Goal: Consume media (video, audio)

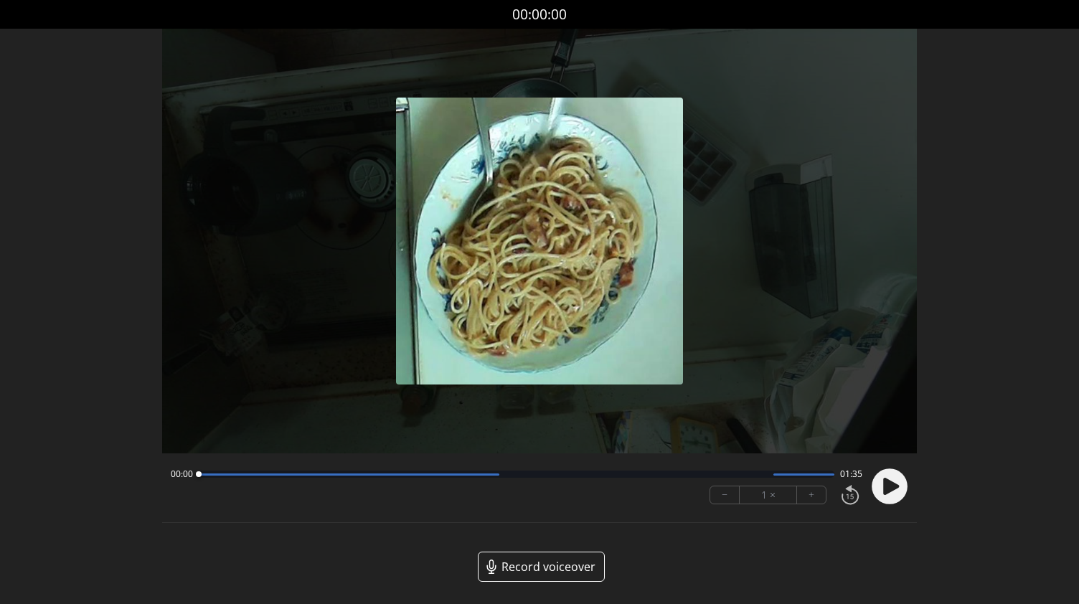
click at [820, 493] on button "+" at bounding box center [811, 494] width 29 height 17
click at [872, 483] on circle at bounding box center [890, 486] width 36 height 36
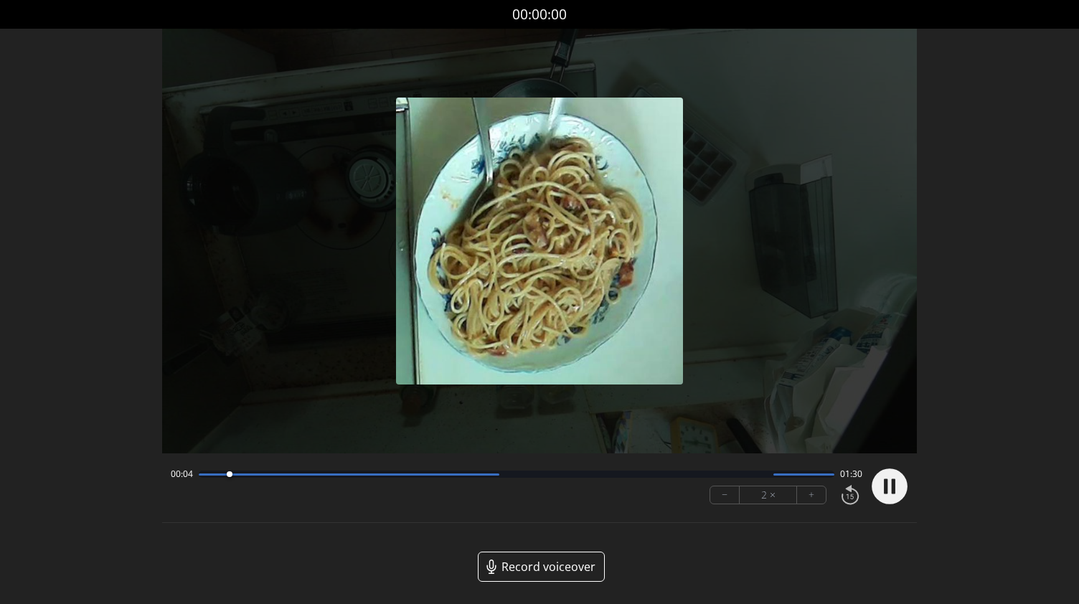
click at [501, 471] on div at bounding box center [517, 474] width 636 height 7
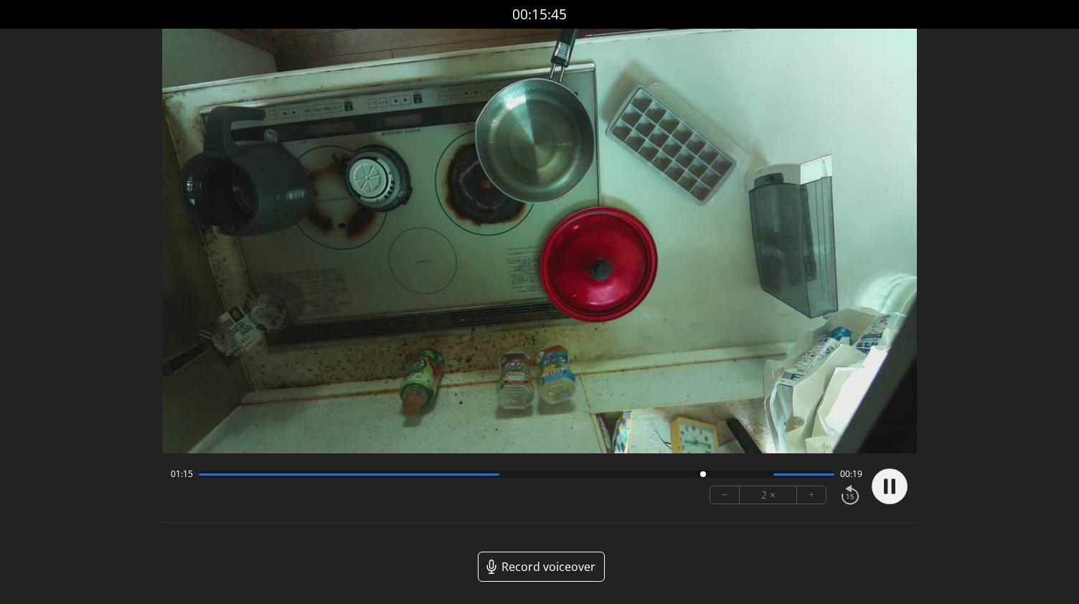
click at [196, 475] on div "01:15 00:19" at bounding box center [517, 473] width 692 height 11
click at [202, 475] on div at bounding box center [349, 474] width 301 height 2
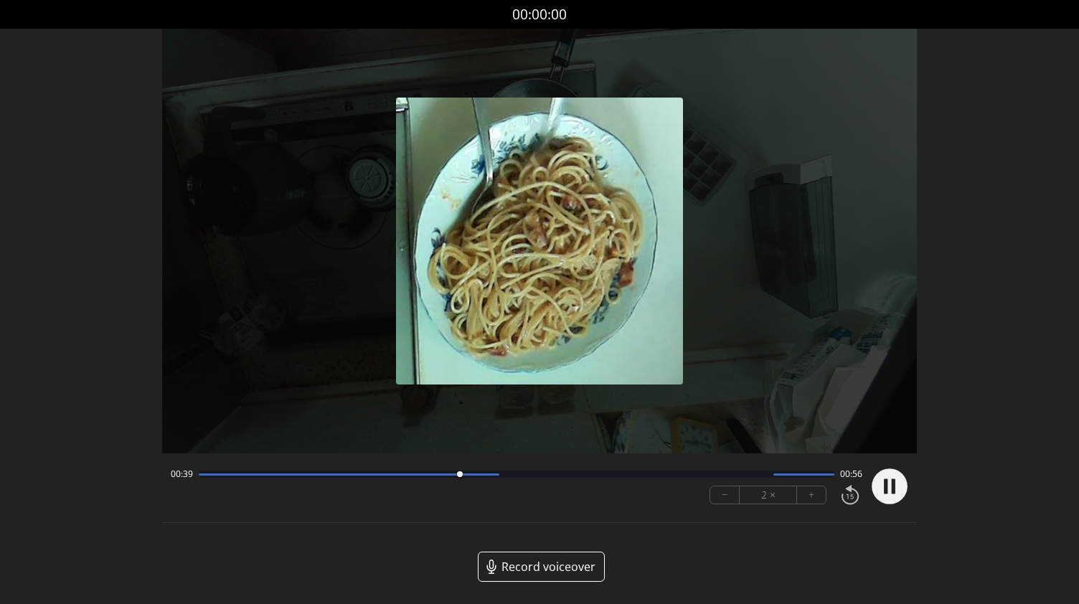
click at [892, 486] on icon at bounding box center [894, 486] width 4 height 15
click at [895, 484] on icon at bounding box center [891, 486] width 16 height 17
click at [377, 476] on div at bounding box center [517, 474] width 636 height 7
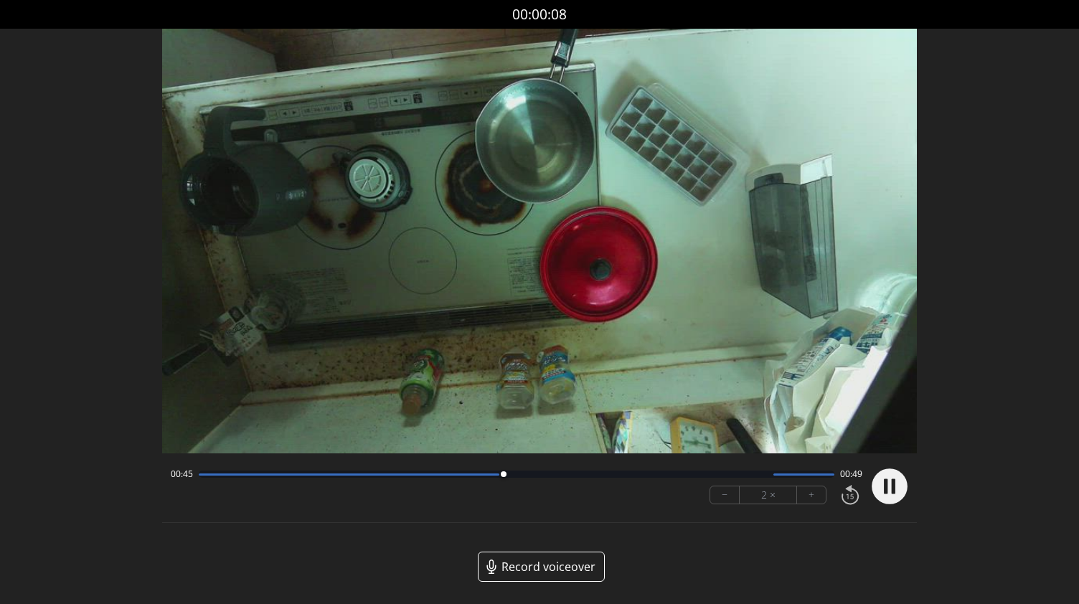
click at [236, 471] on div at bounding box center [517, 474] width 636 height 7
click at [265, 471] on div at bounding box center [517, 474] width 636 height 7
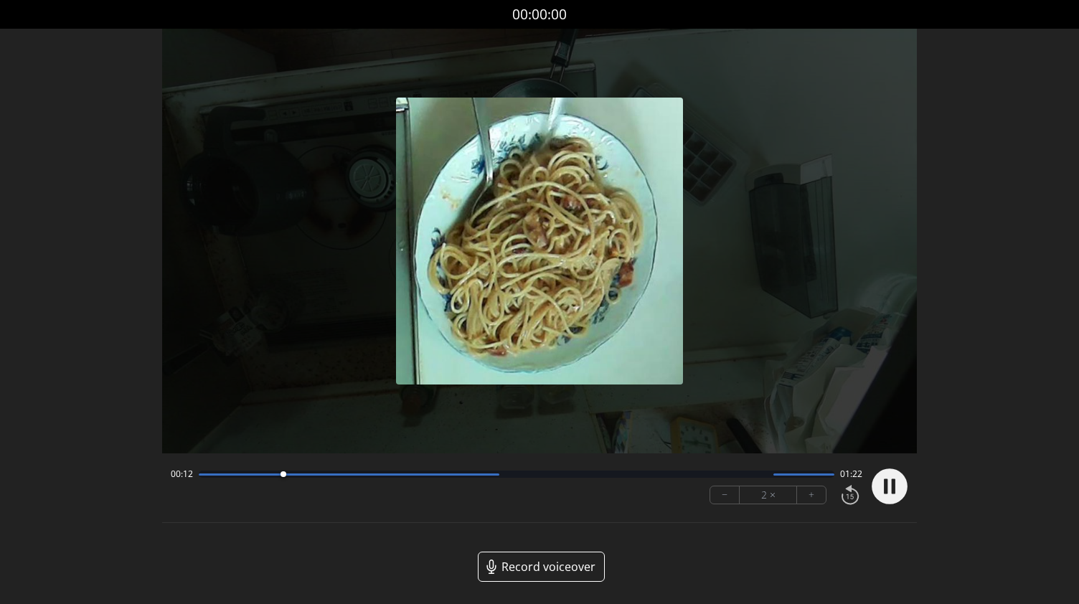
click at [242, 476] on div at bounding box center [517, 474] width 636 height 7
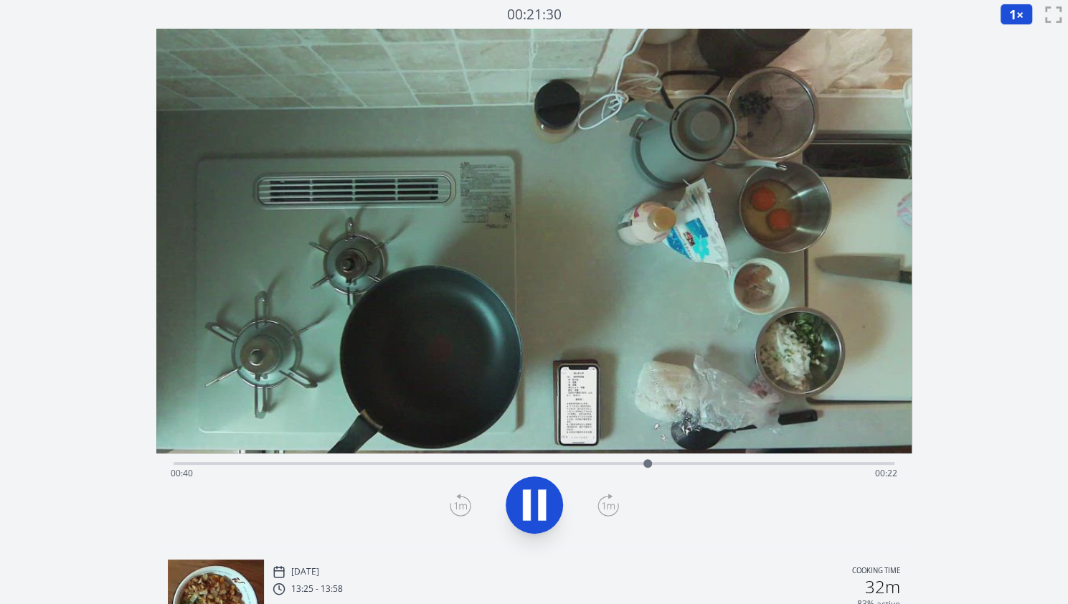
click at [548, 499] on icon at bounding box center [534, 505] width 40 height 40
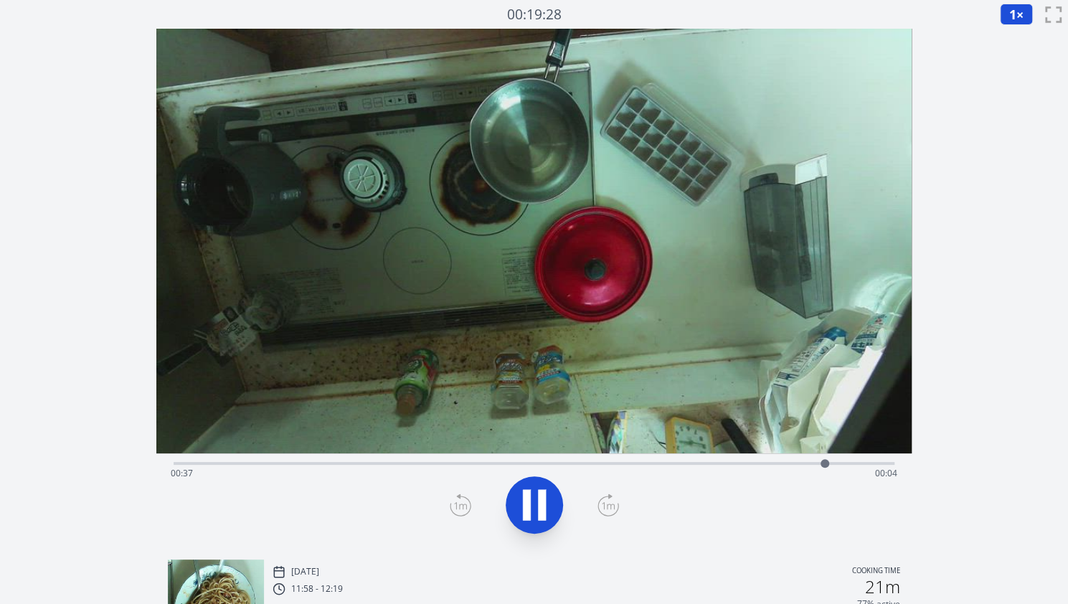
click at [601, 458] on div "Time elapsed: 00:37 Time remaining: 00:04" at bounding box center [534, 461] width 721 height 17
click at [537, 491] on icon at bounding box center [534, 505] width 40 height 40
